Goal: Task Accomplishment & Management: Manage account settings

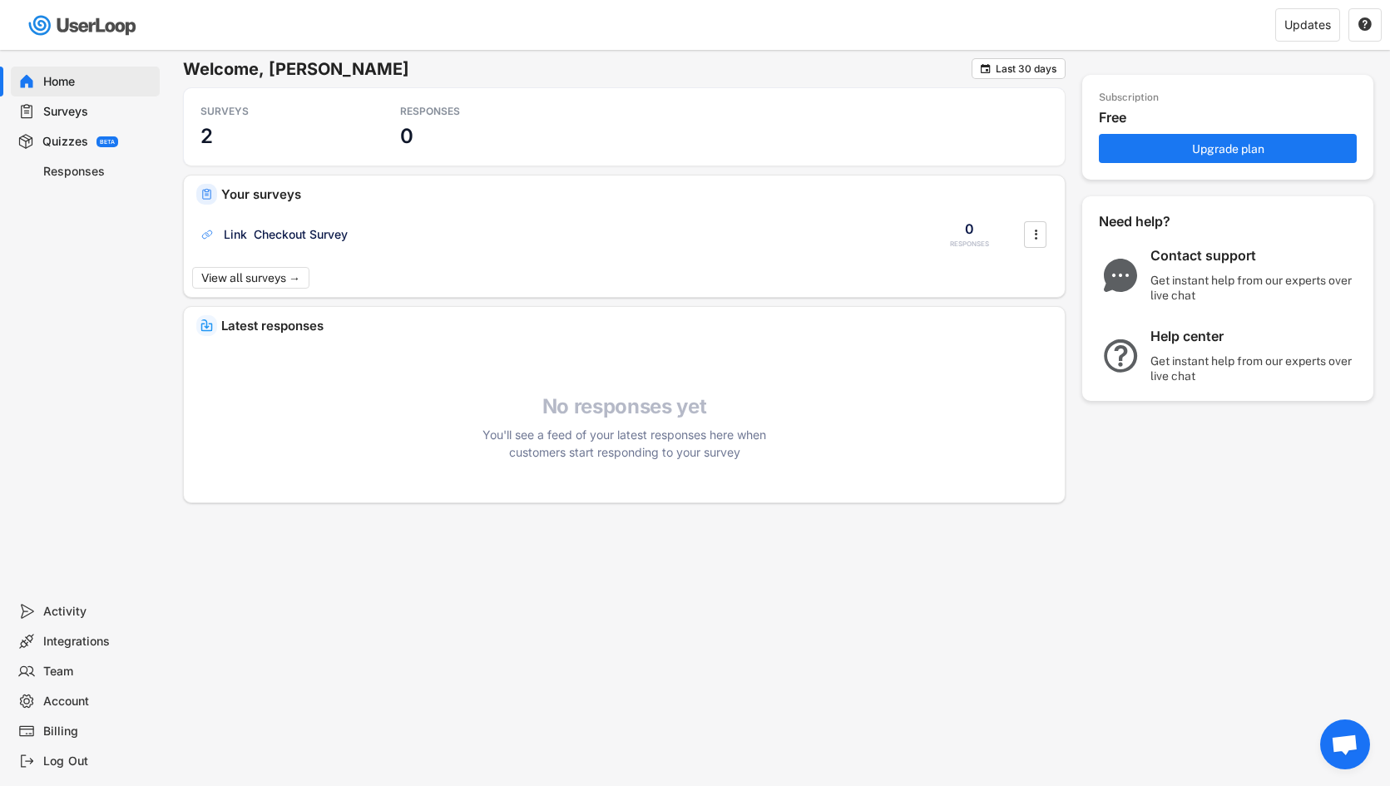
click at [54, 735] on div "Billing" at bounding box center [98, 732] width 110 height 16
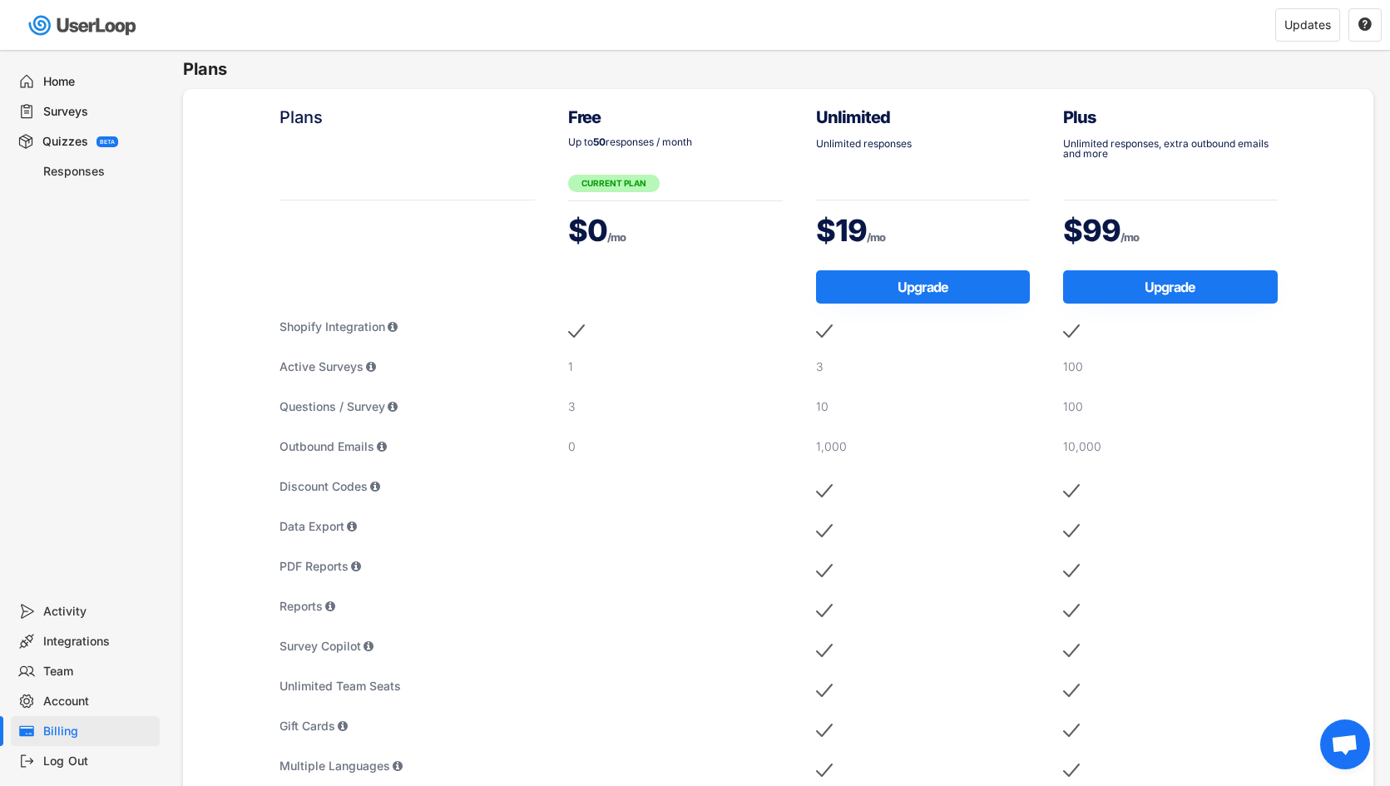
click at [104, 141] on div "BETA" at bounding box center [107, 142] width 15 height 6
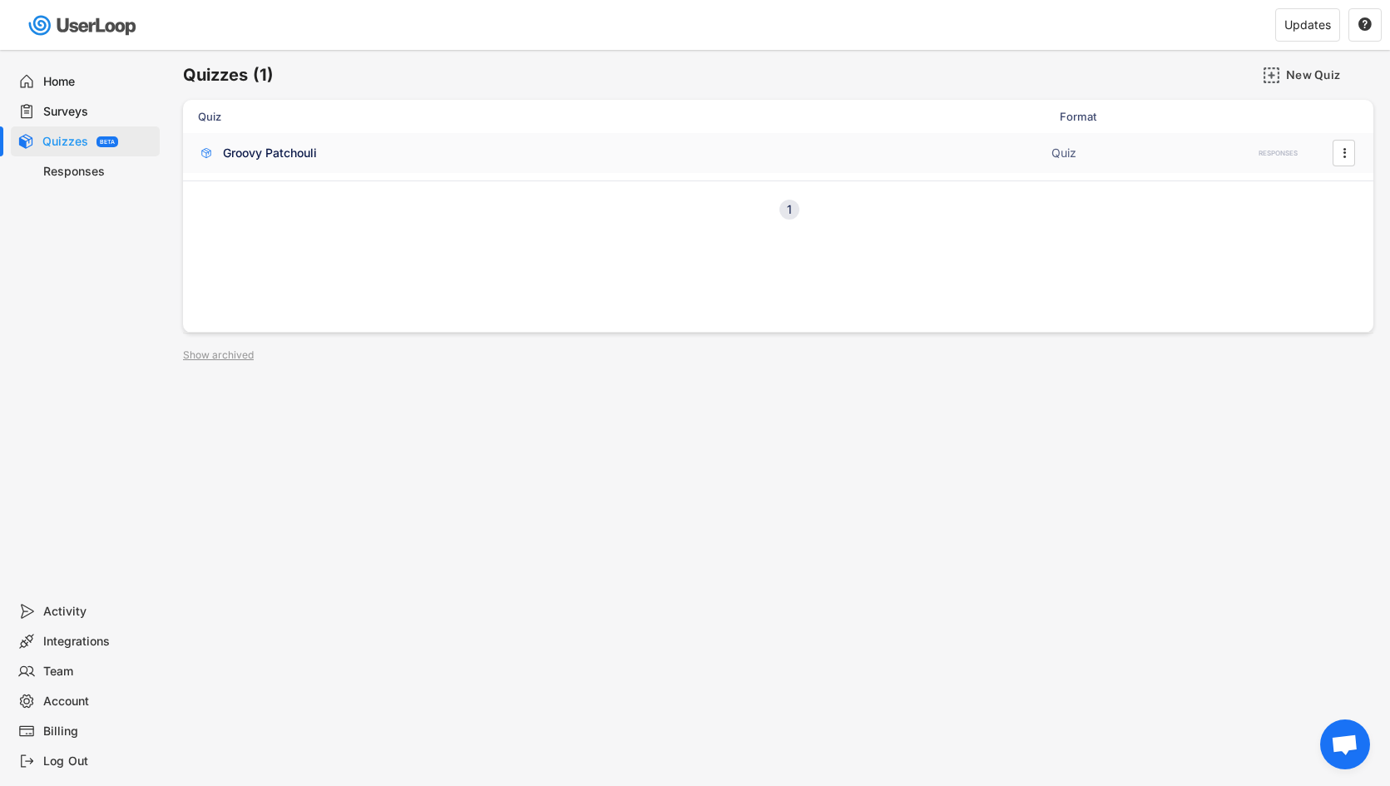
click at [346, 161] on div "Groovy Patchouli ACTIVE Quiz RESPONSES " at bounding box center [778, 153] width 1190 height 40
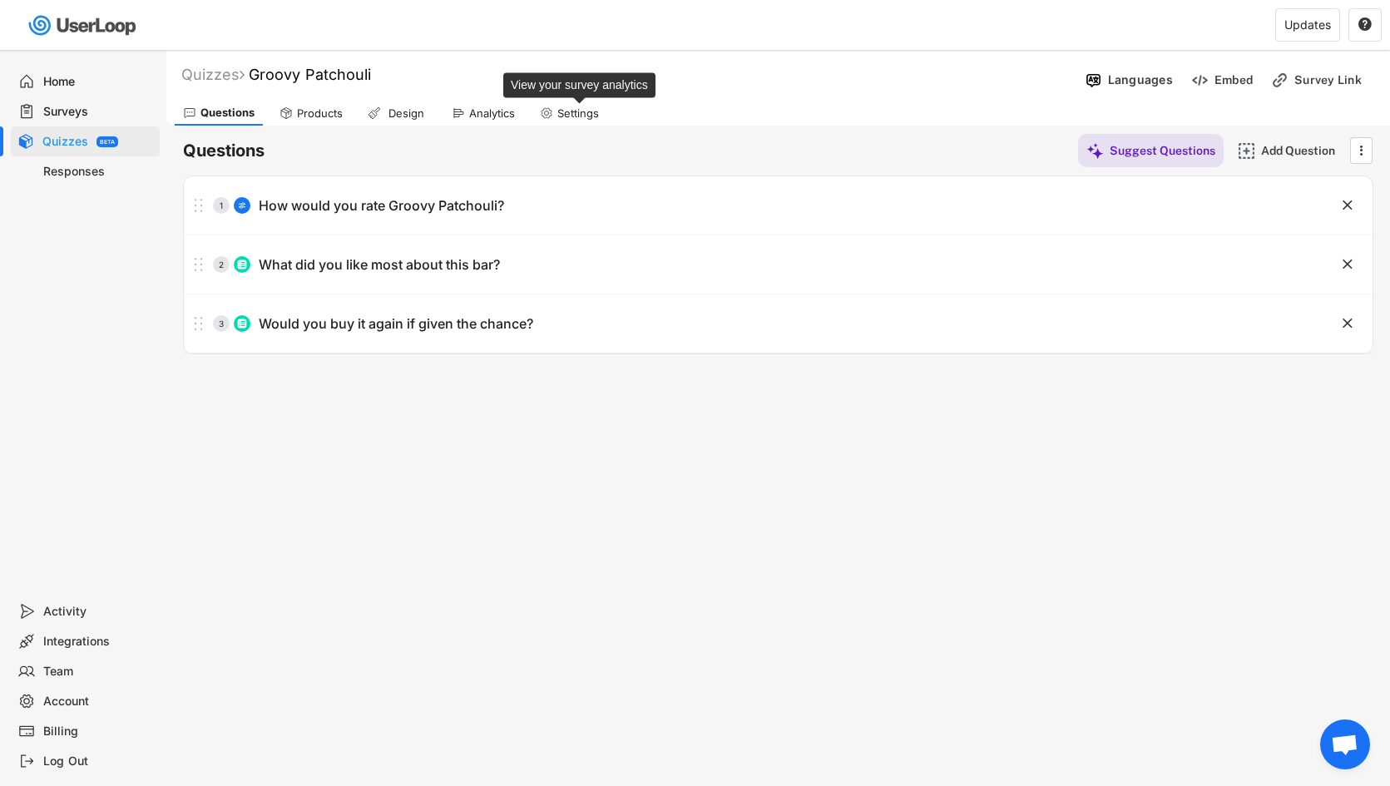
click at [586, 115] on div "Settings" at bounding box center [578, 113] width 42 height 14
select select ""daily""
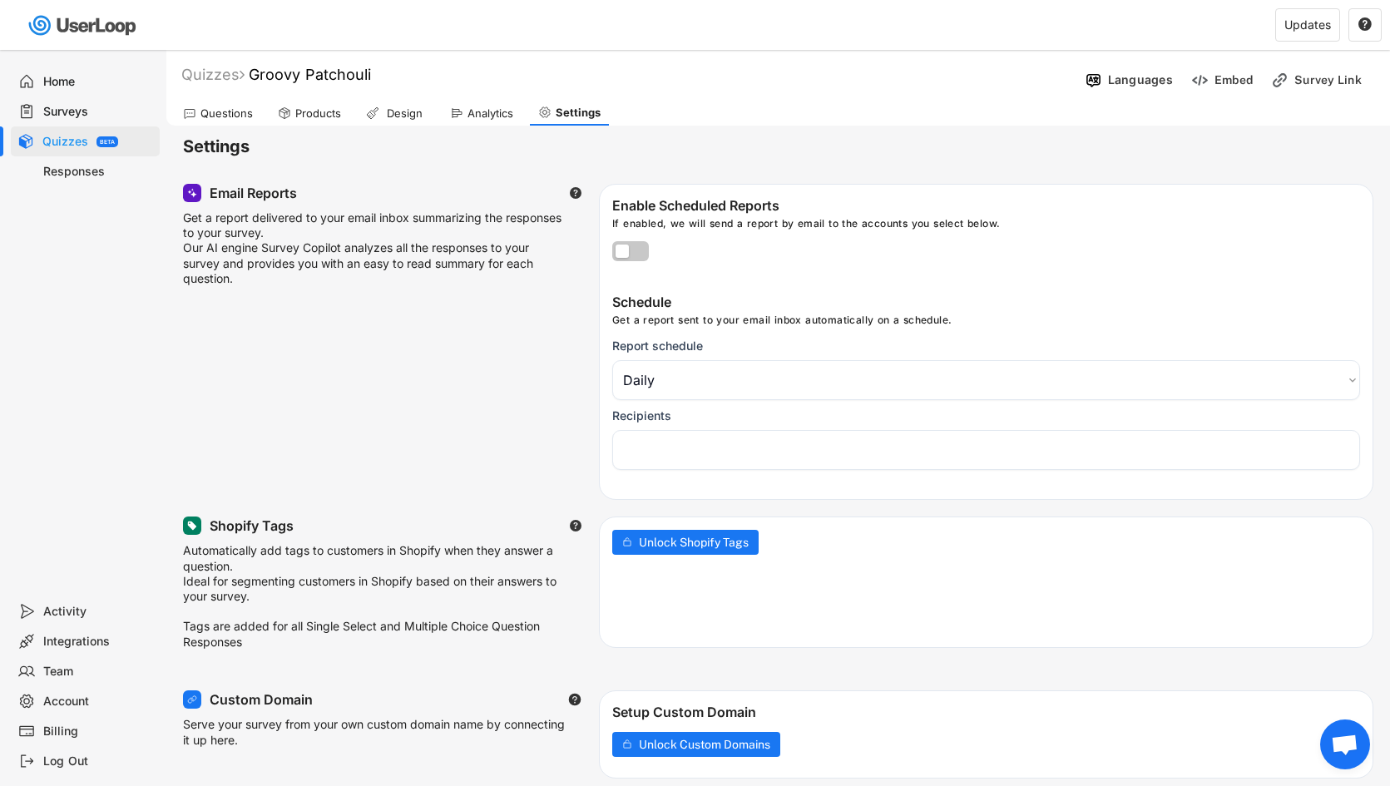
select select "1348695171700984260__LOOKUP__1759195244750x684092752853772400"
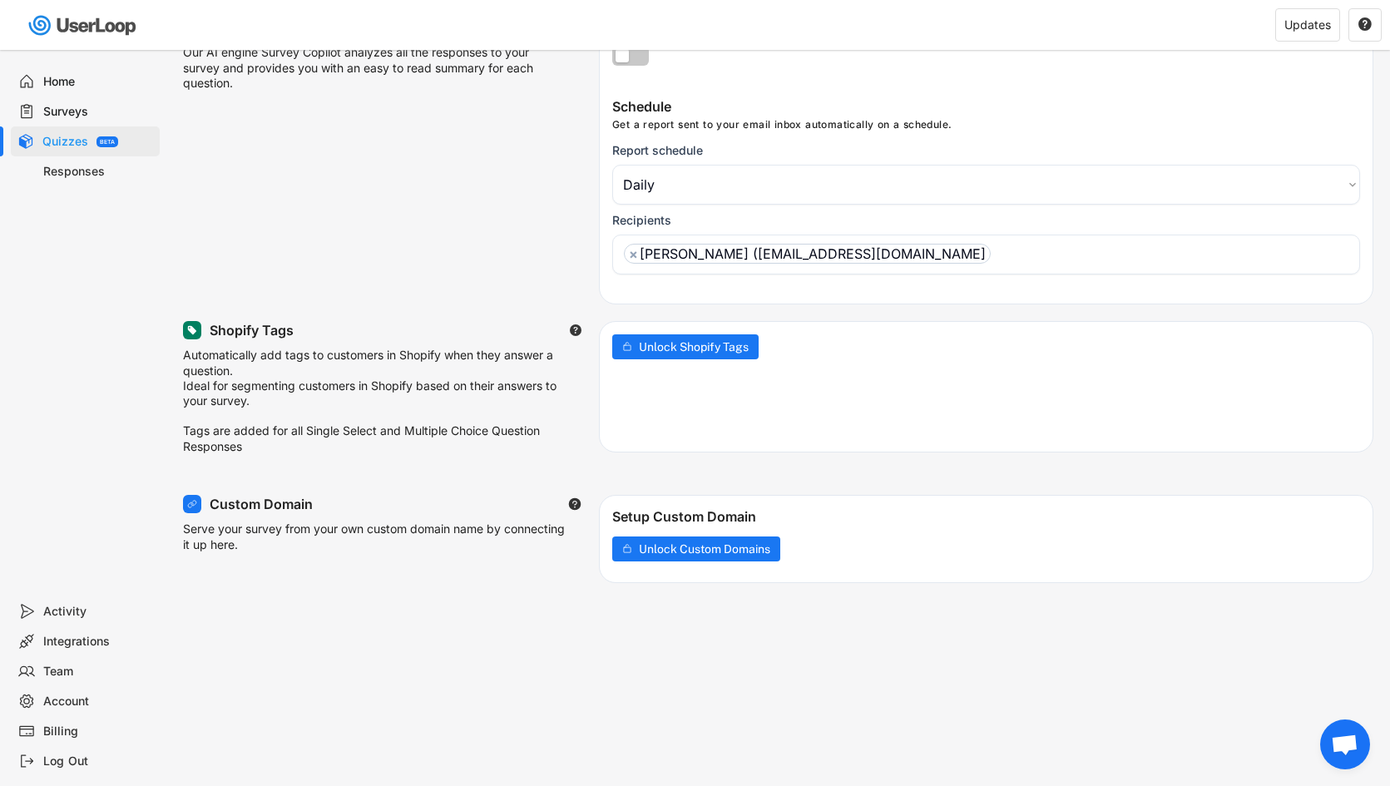
scroll to position [196, 0]
click at [410, 536] on div "Serve your survey from your own custom domain name by connecting it up here." at bounding box center [374, 540] width 383 height 38
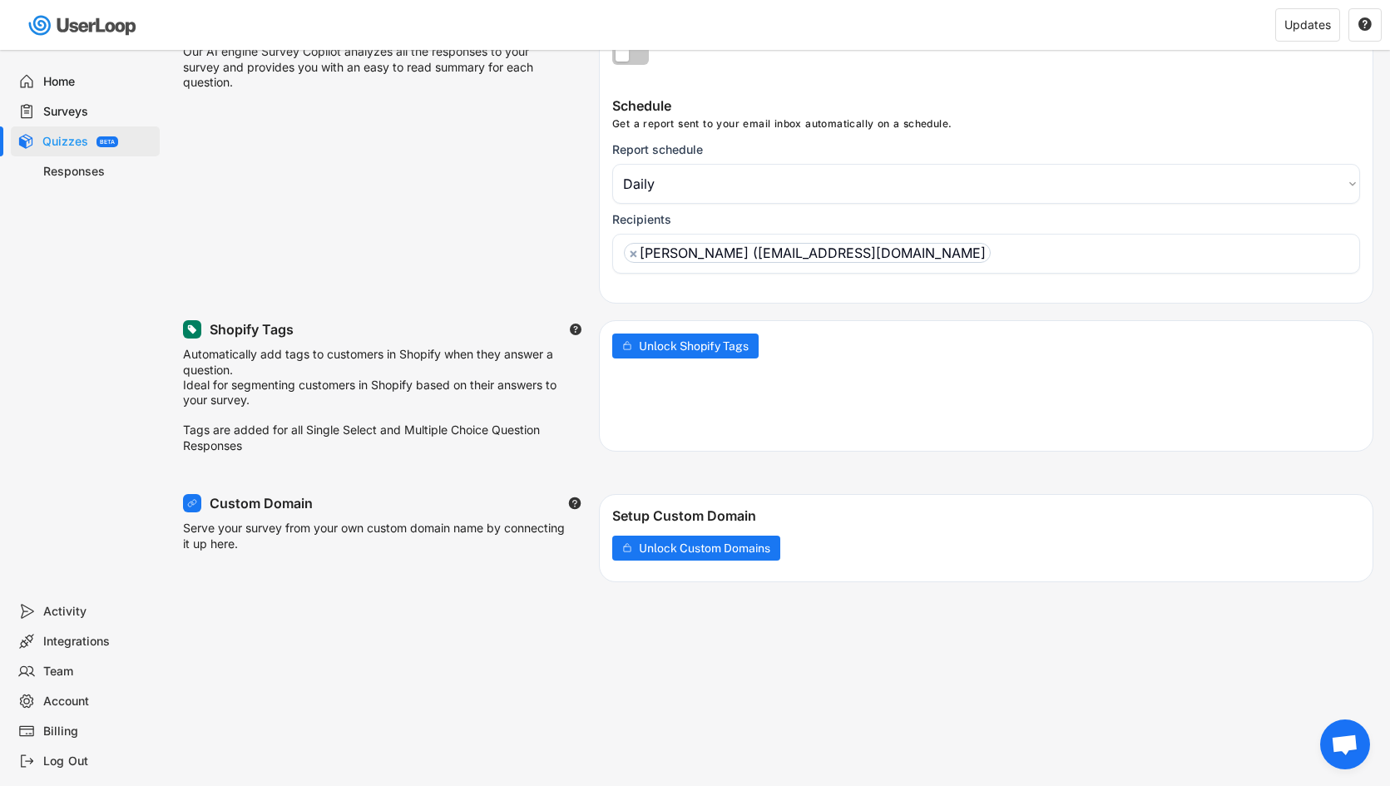
click at [168, 497] on div "Settings Email Reports  Get a report delivered to your email inbox summarizing…" at bounding box center [778, 780] width 1224 height 1702
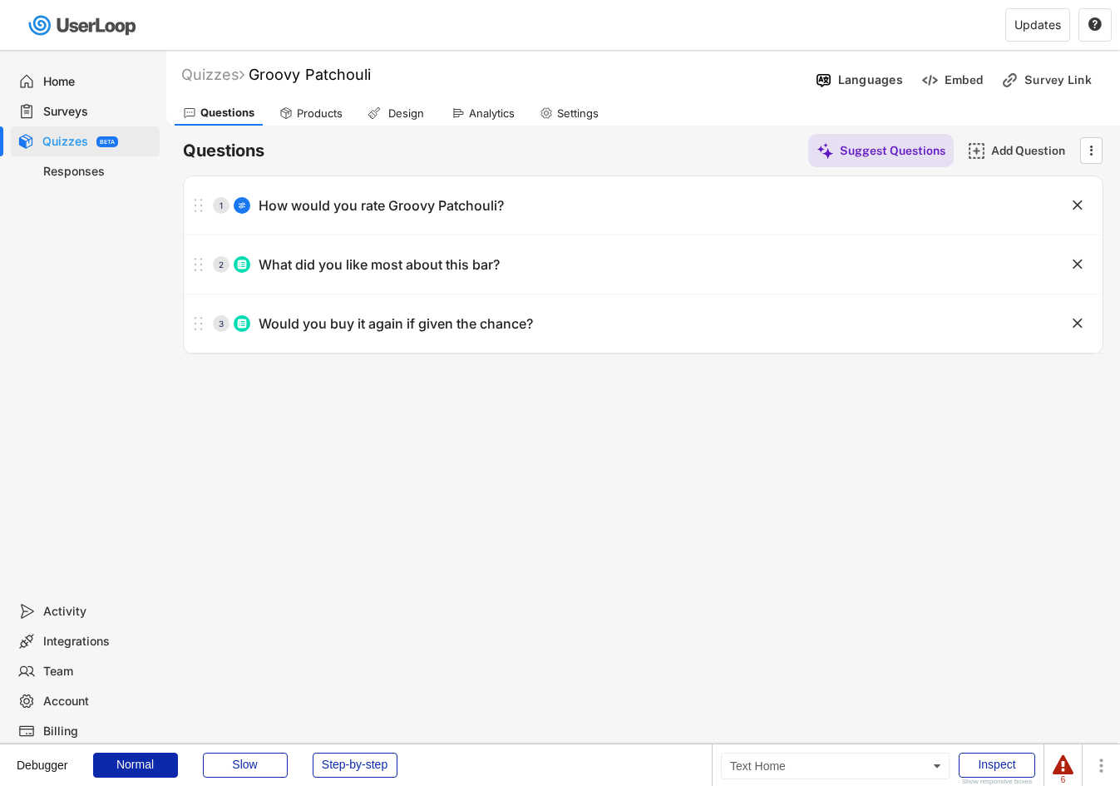
click at [74, 78] on div "Home" at bounding box center [98, 82] width 110 height 16
